Goal: Find contact information: Find contact information

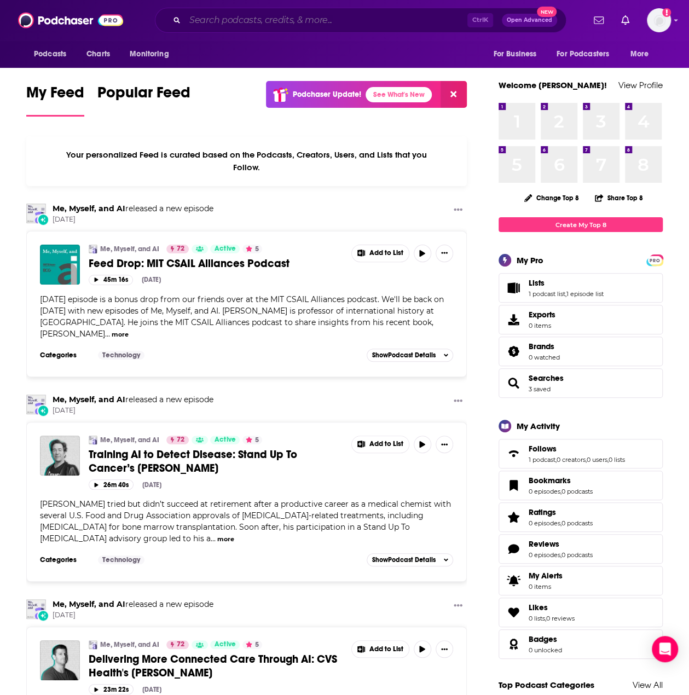
click at [366, 16] on input "Search podcasts, credits, & more..." at bounding box center [326, 20] width 283 height 18
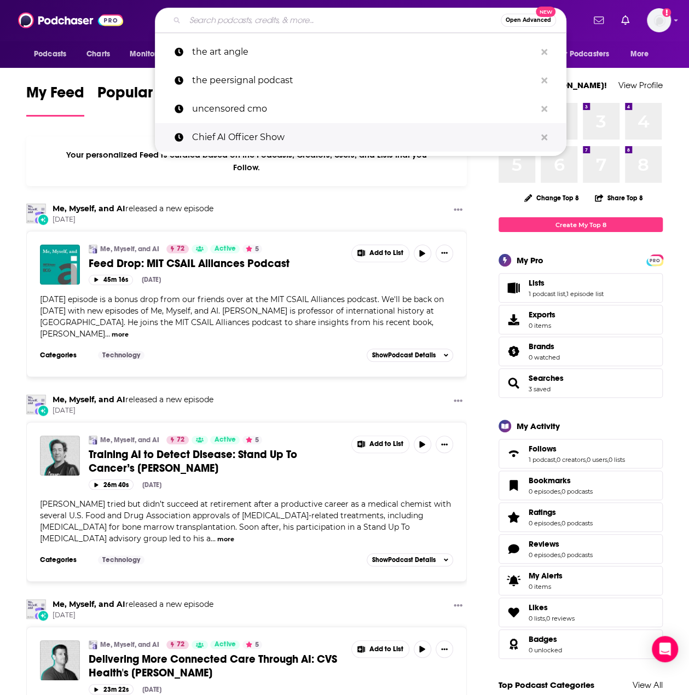
click at [262, 134] on p "Chief AI Officer Show" at bounding box center [364, 137] width 344 height 28
type input "Chief AI Officer Show"
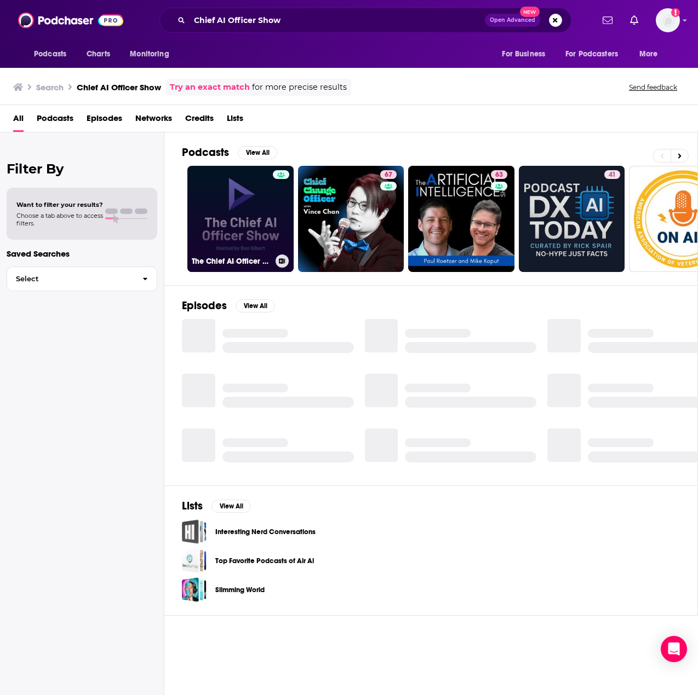
click at [254, 216] on link "The Chief AI Officer Show" at bounding box center [240, 219] width 106 height 106
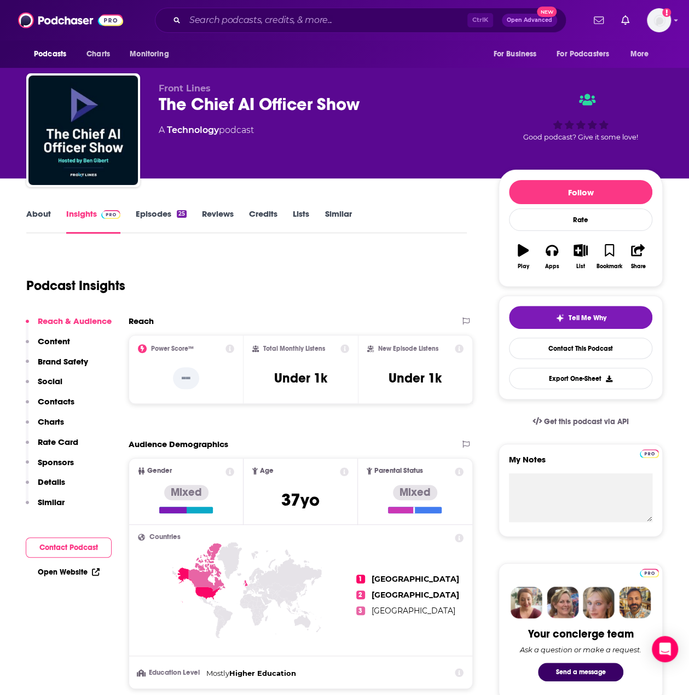
click at [262, 153] on div "Front Lines The Chief AI Officer Show A Technology podcast" at bounding box center [320, 127] width 323 height 88
click at [590, 349] on link "Contact This Podcast" at bounding box center [580, 348] width 143 height 21
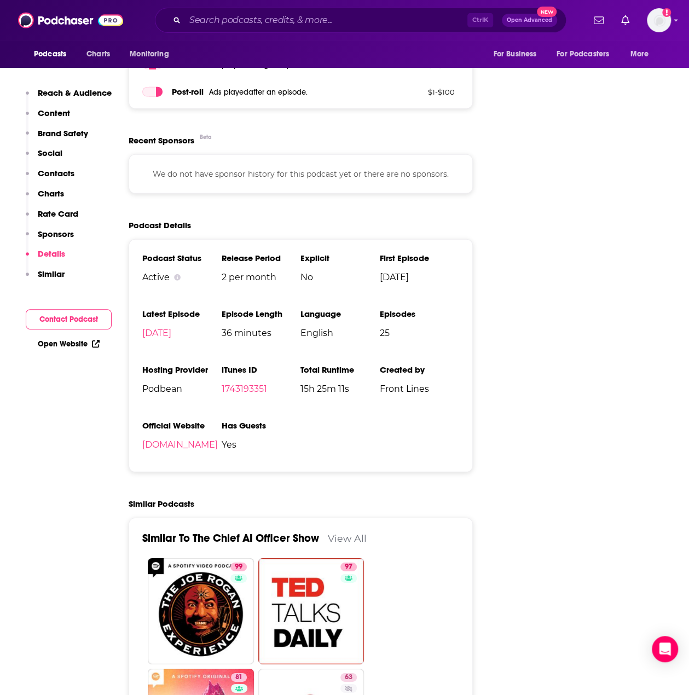
scroll to position [1339, 0]
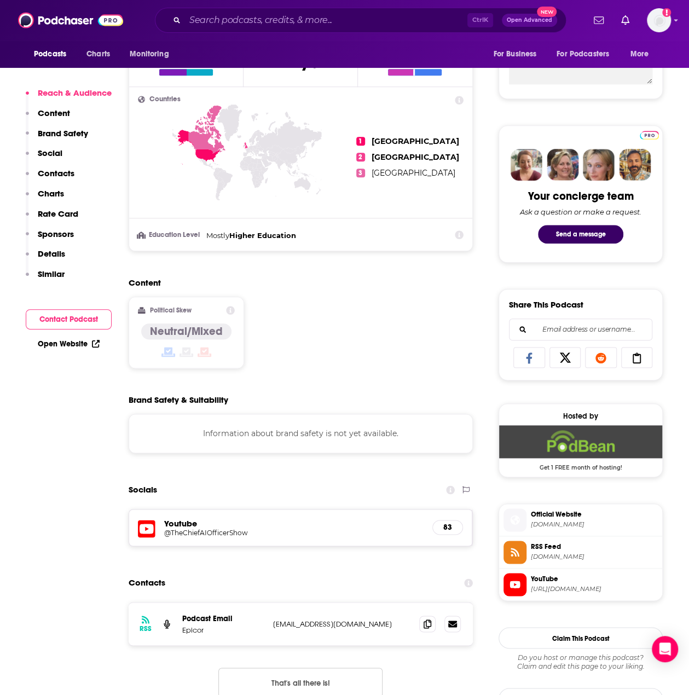
scroll to position [767, 0]
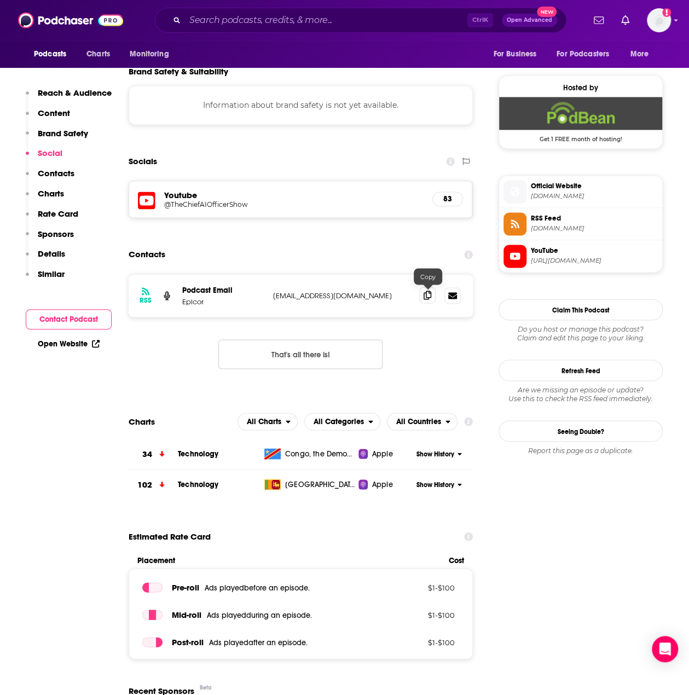
click at [430, 298] on icon at bounding box center [428, 295] width 8 height 9
